Goal: Transaction & Acquisition: Purchase product/service

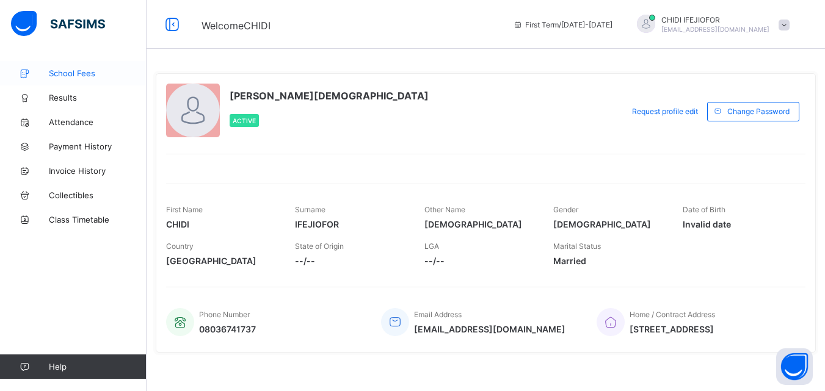
click at [79, 74] on span "School Fees" at bounding box center [98, 73] width 98 height 10
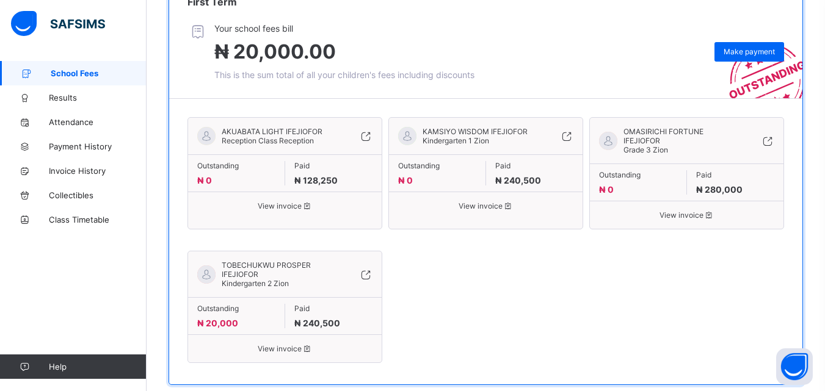
scroll to position [272, 0]
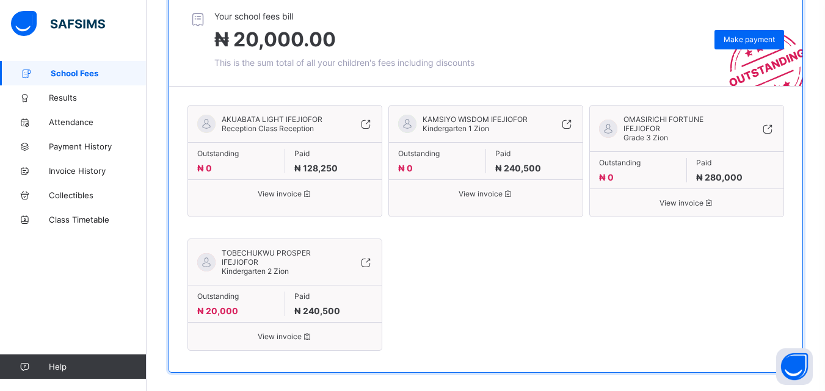
click at [291, 332] on span "View invoice" at bounding box center [284, 336] width 175 height 9
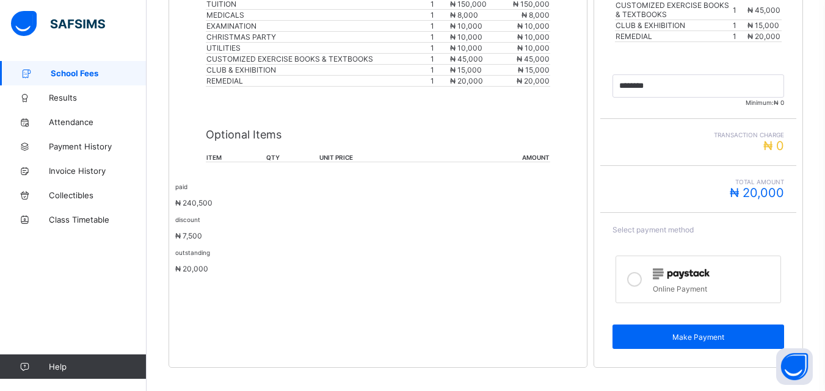
scroll to position [399, 0]
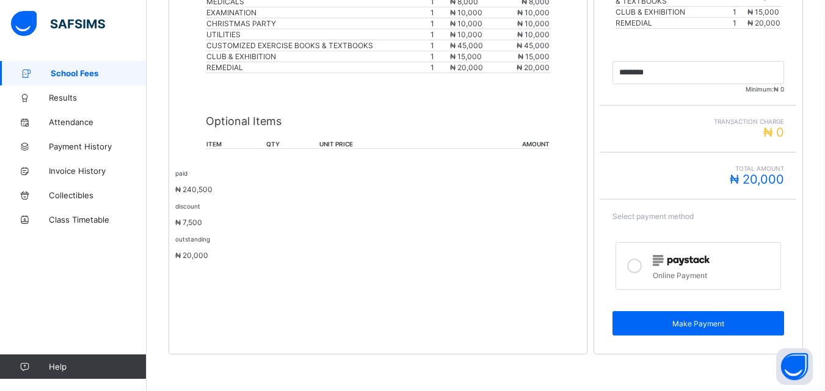
click at [641, 266] on icon at bounding box center [634, 266] width 15 height 15
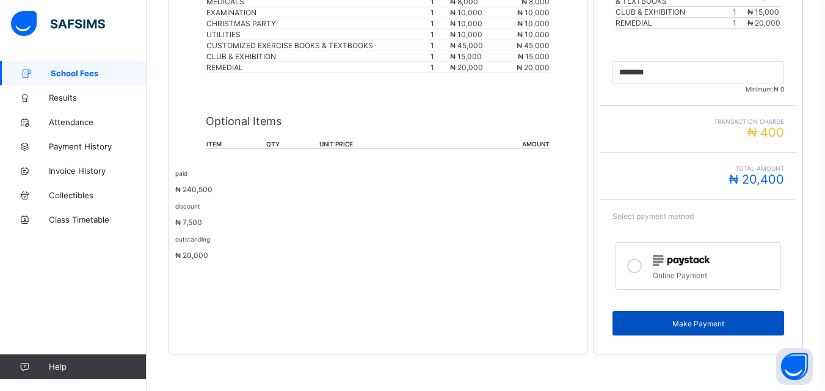
click at [707, 325] on span "Make Payment" at bounding box center [697, 323] width 153 height 9
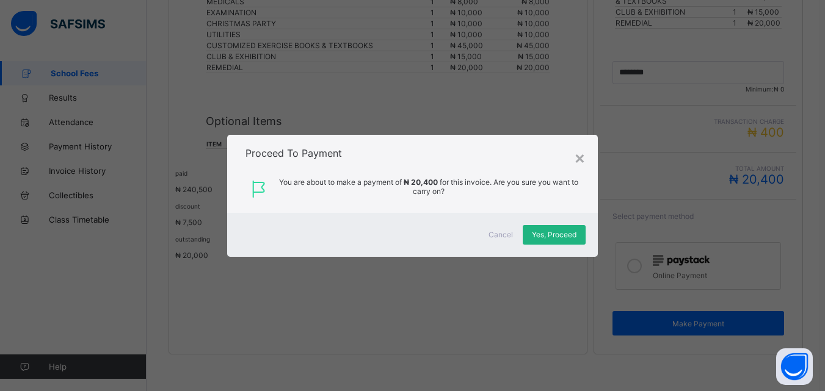
click at [547, 236] on span "Yes, Proceed" at bounding box center [554, 234] width 45 height 9
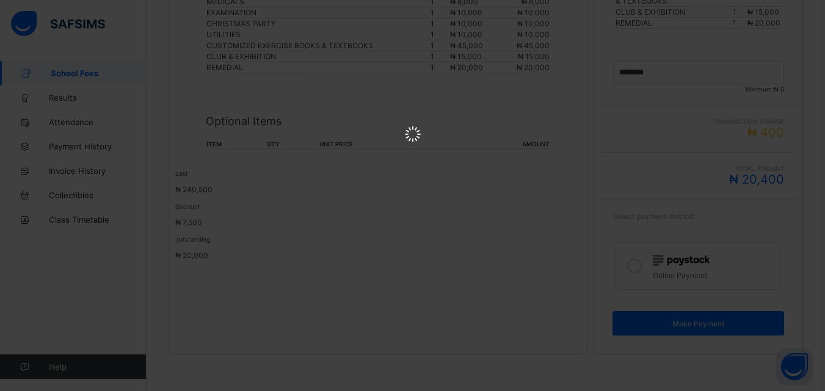
scroll to position [0, 0]
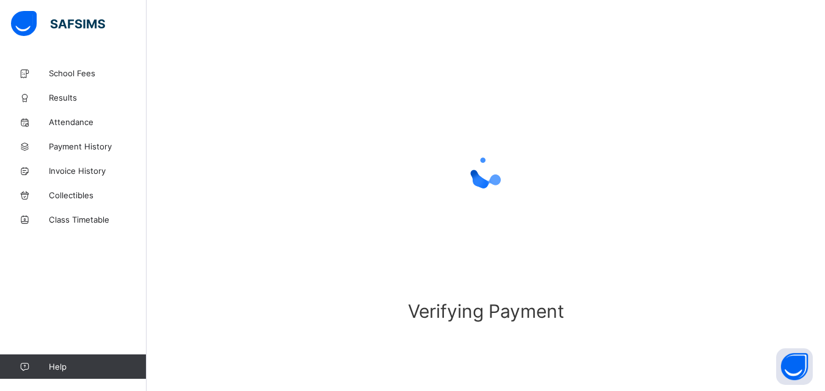
scroll to position [76, 0]
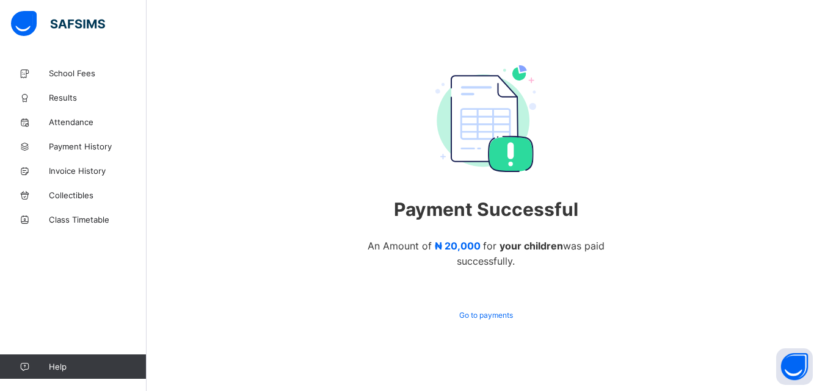
scroll to position [69, 0]
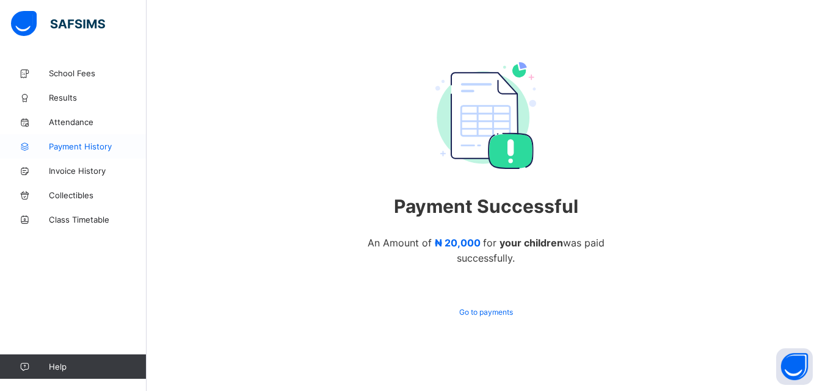
click at [87, 147] on span "Payment History" at bounding box center [98, 147] width 98 height 10
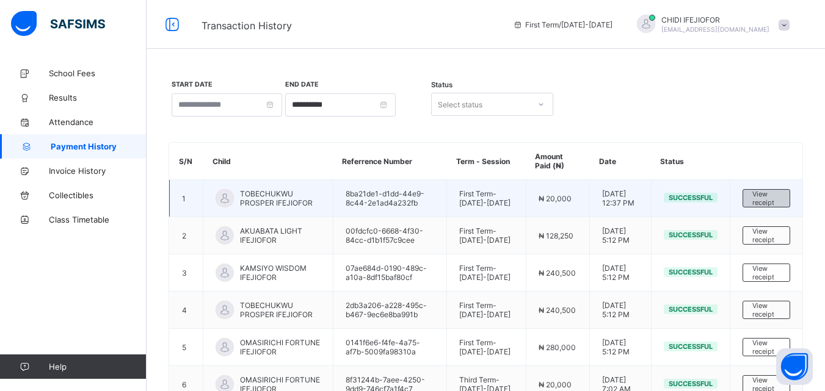
click at [772, 201] on span "View receipt" at bounding box center [766, 198] width 28 height 17
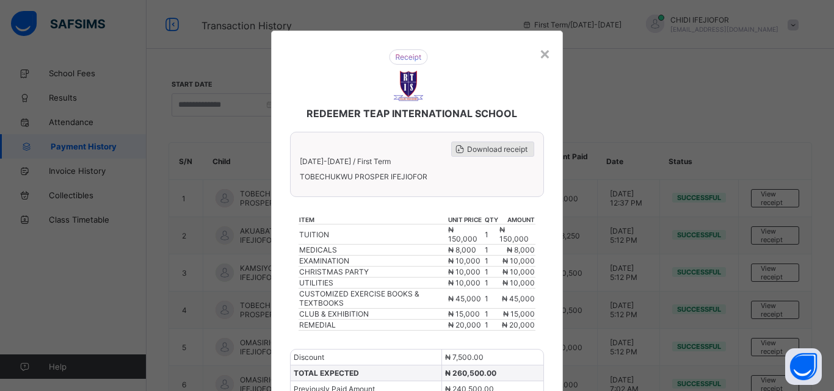
click at [499, 148] on span "Download receipt" at bounding box center [497, 149] width 60 height 9
click at [544, 52] on div "×" at bounding box center [545, 53] width 12 height 21
